Goal: Task Accomplishment & Management: Use online tool/utility

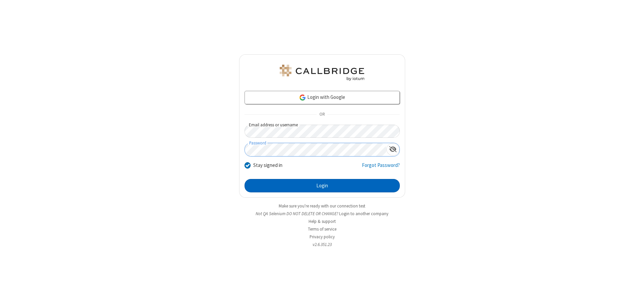
click at [322, 186] on button "Login" at bounding box center [321, 185] width 155 height 13
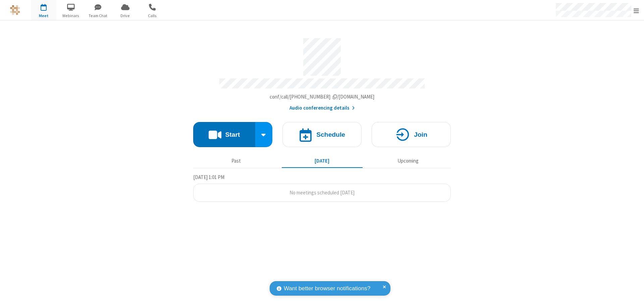
click at [224, 131] on button "Start" at bounding box center [224, 134] width 62 height 25
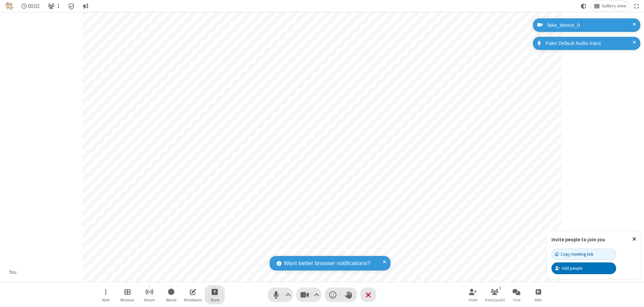
click at [215, 292] on span "Start sharing" at bounding box center [215, 292] width 6 height 8
click at [214, 251] on span "Share additional camera" at bounding box center [219, 252] width 50 height 6
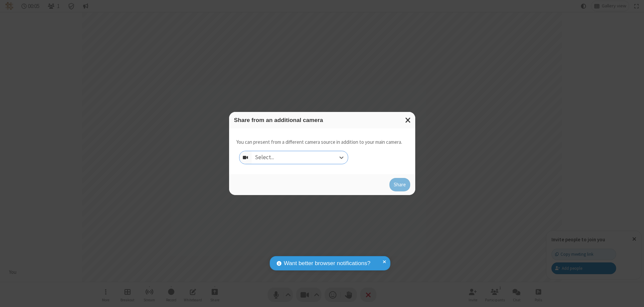
click at [299, 158] on div "Select..." at bounding box center [299, 157] width 96 height 13
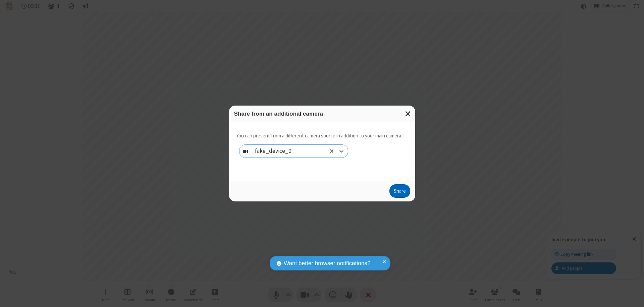
click at [399, 192] on button "Share" at bounding box center [399, 190] width 21 height 13
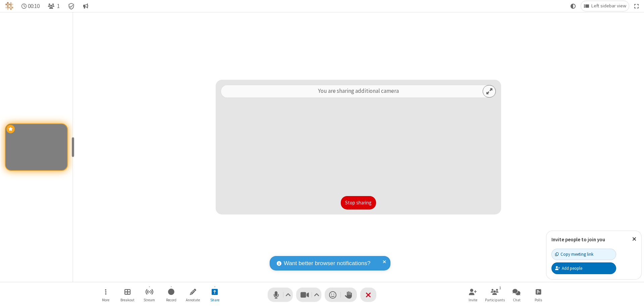
click at [358, 203] on button "Stop sharing" at bounding box center [358, 202] width 35 height 13
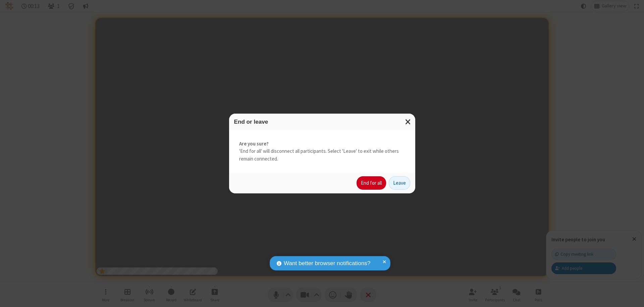
click at [371, 183] on button "End for all" at bounding box center [371, 182] width 30 height 13
